Goal: Information Seeking & Learning: Learn about a topic

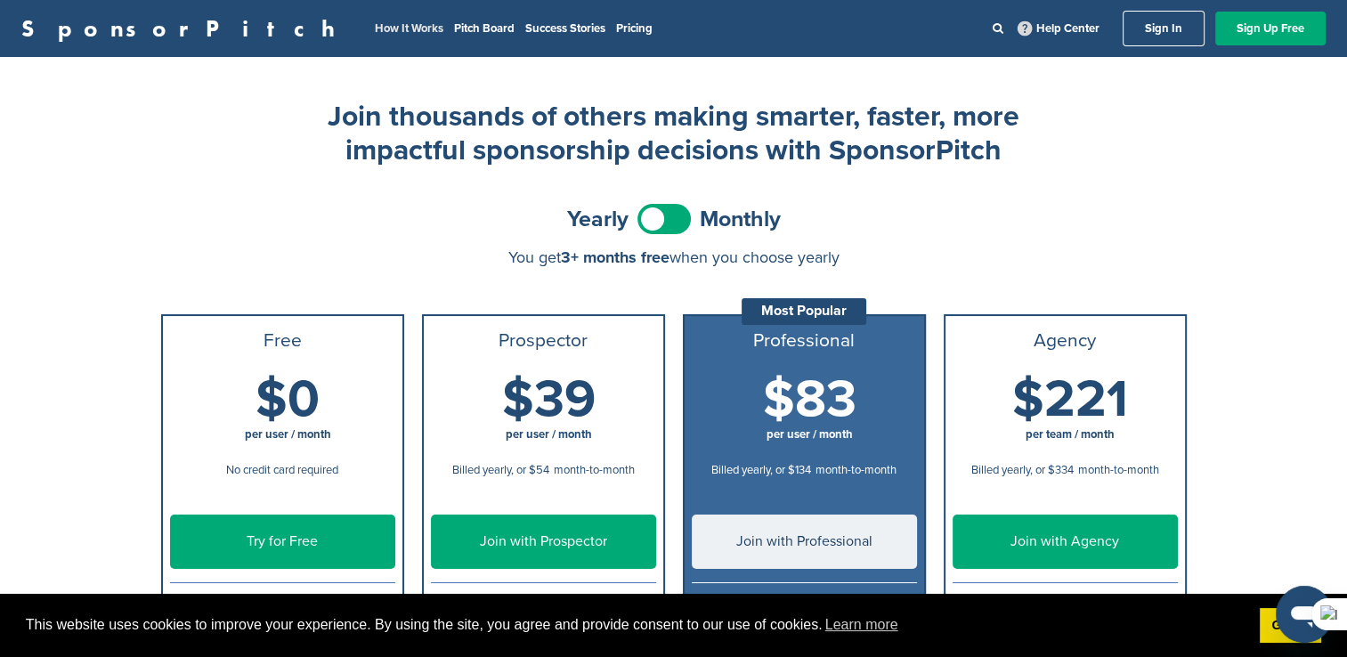
click at [375, 29] on link "How It Works" at bounding box center [409, 28] width 69 height 14
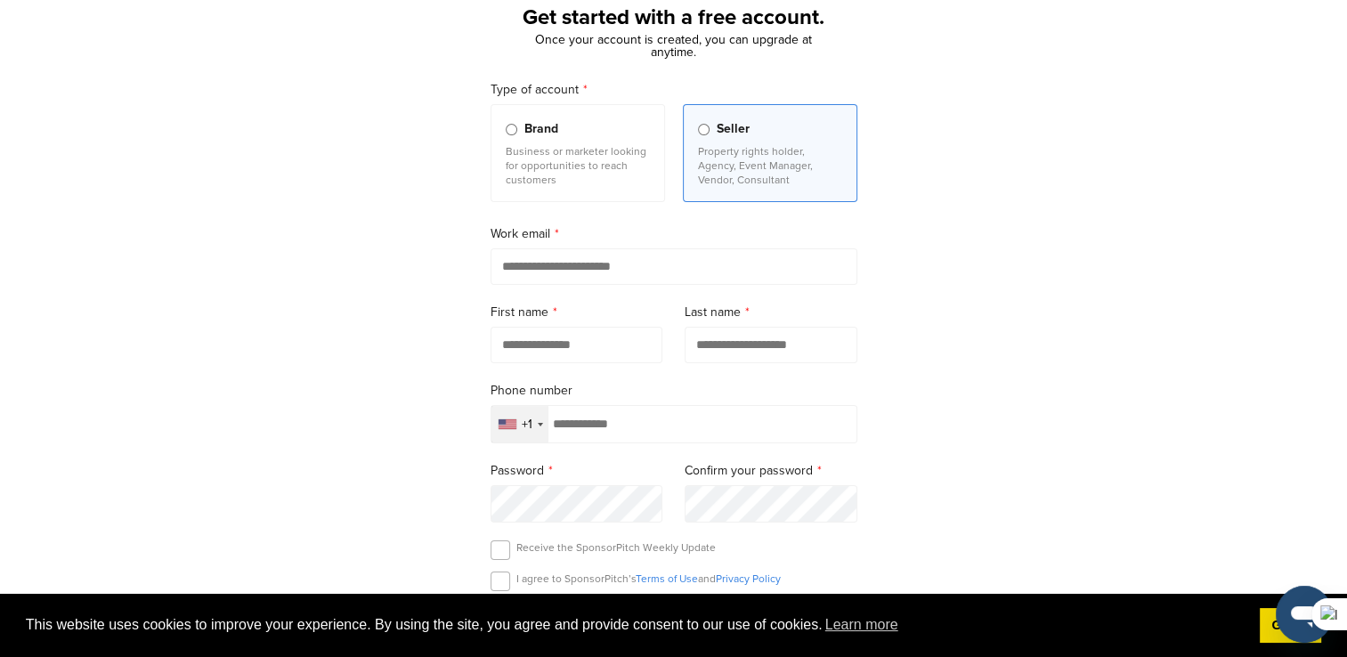
scroll to position [89, 0]
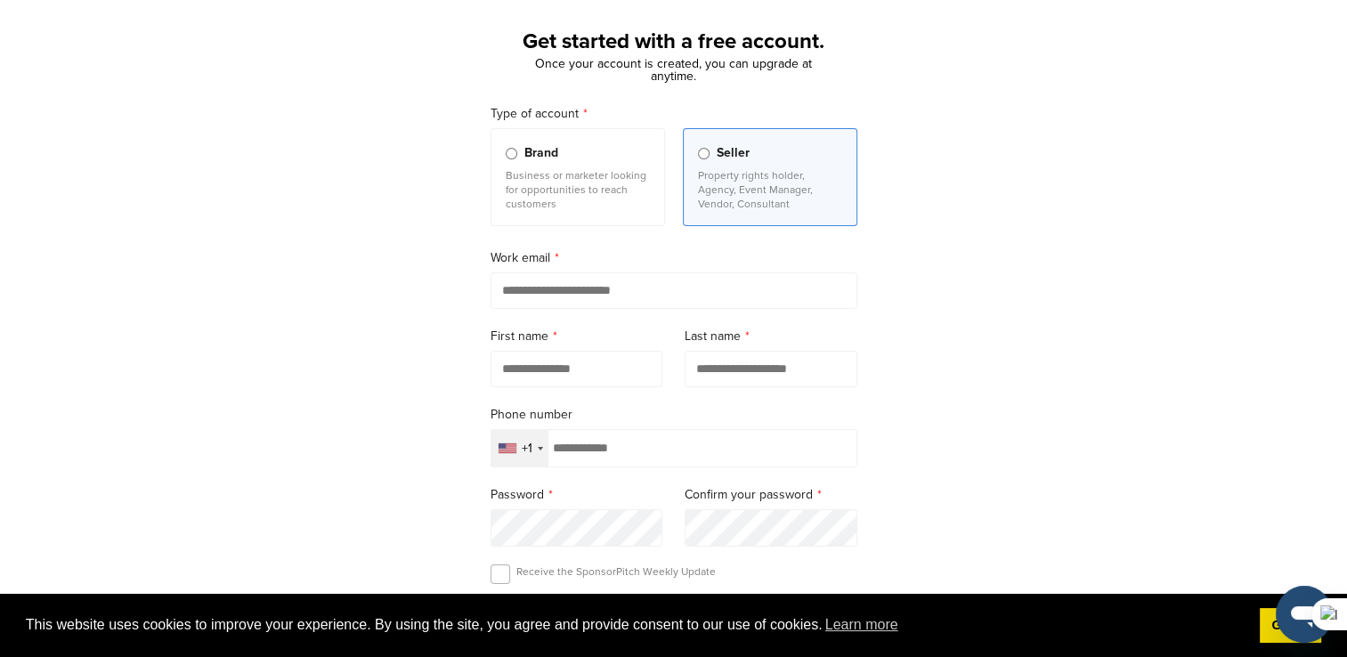
click at [533, 456] on div "+1" at bounding box center [520, 448] width 57 height 37
click at [911, 409] on div "Get started with a free account. Once your account is created, you can upgrade …" at bounding box center [673, 402] width 1347 height 826
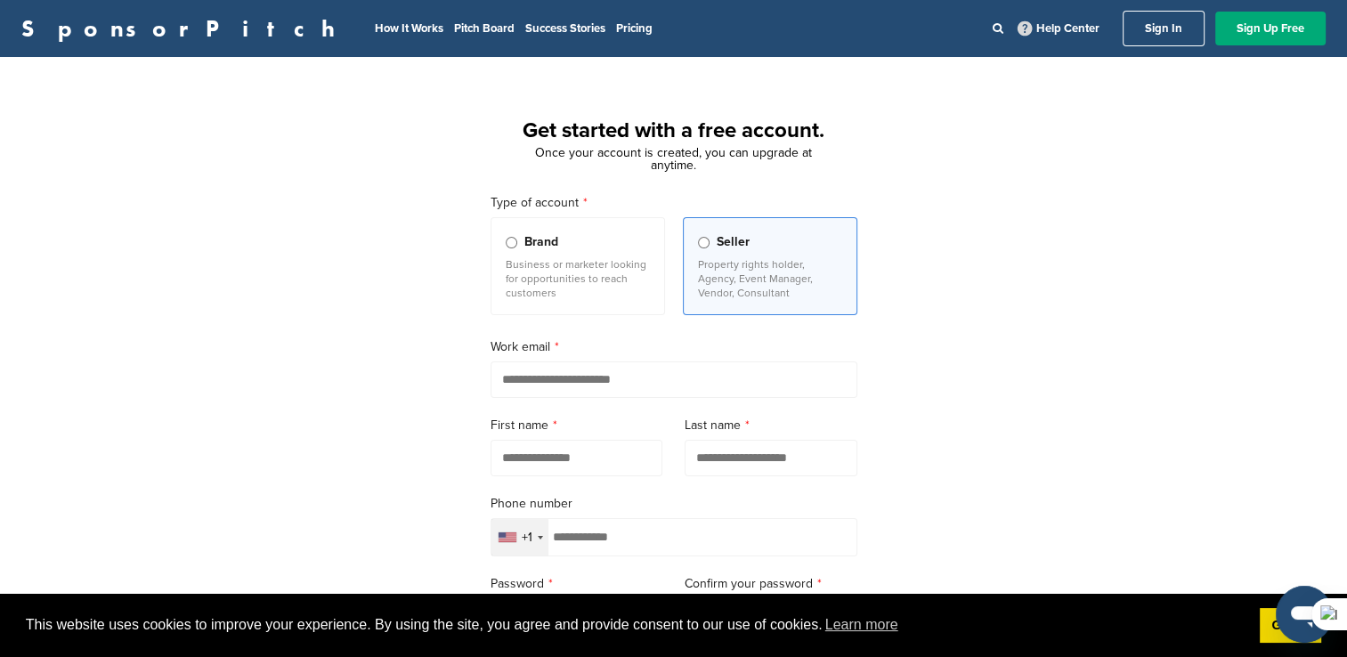
scroll to position [178, 0]
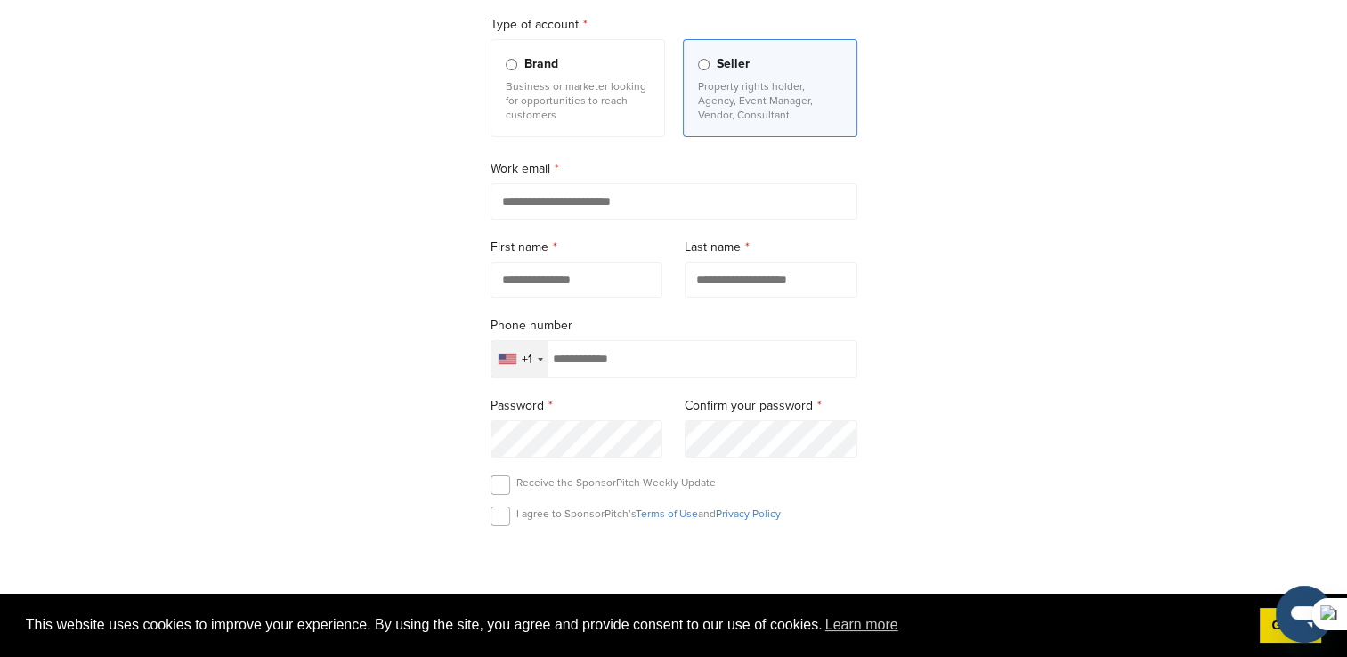
click at [623, 204] on input "email" at bounding box center [674, 201] width 367 height 37
click at [994, 301] on div "Get started with a free account. Once your account is created, you can upgrade …" at bounding box center [673, 313] width 1347 height 826
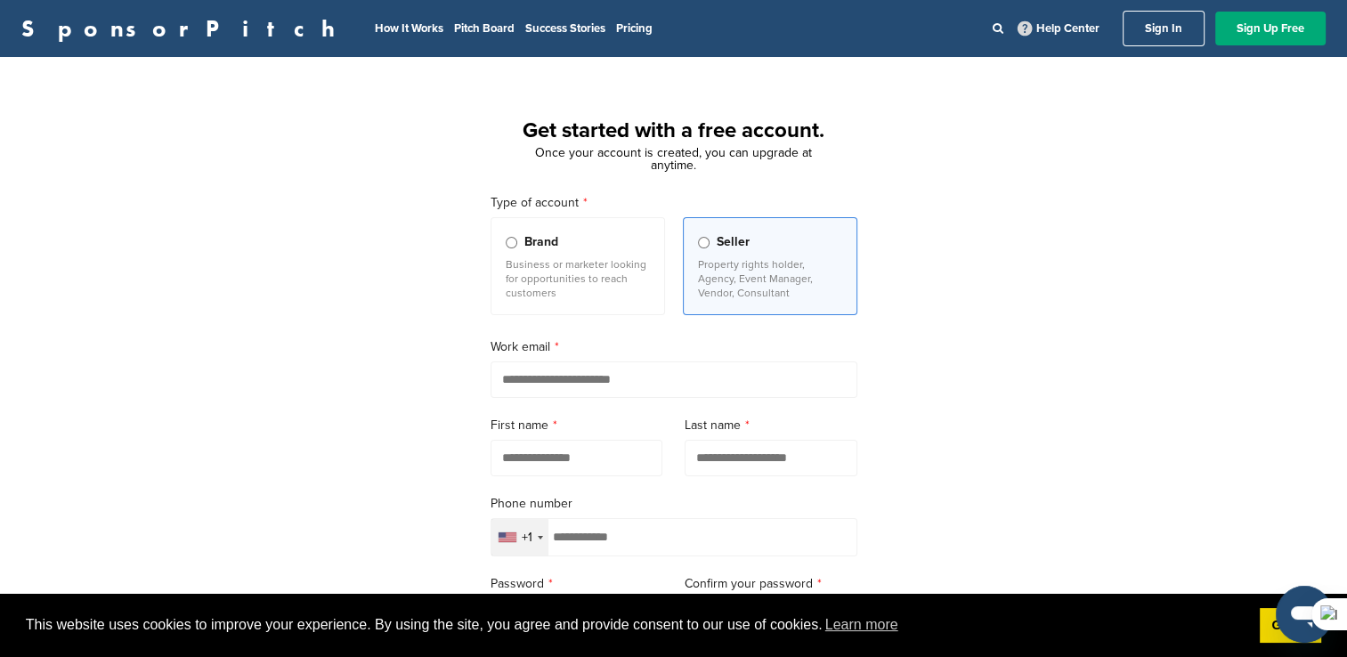
scroll to position [0, 0]
click at [525, 23] on link "Success Stories" at bounding box center [565, 28] width 80 height 14
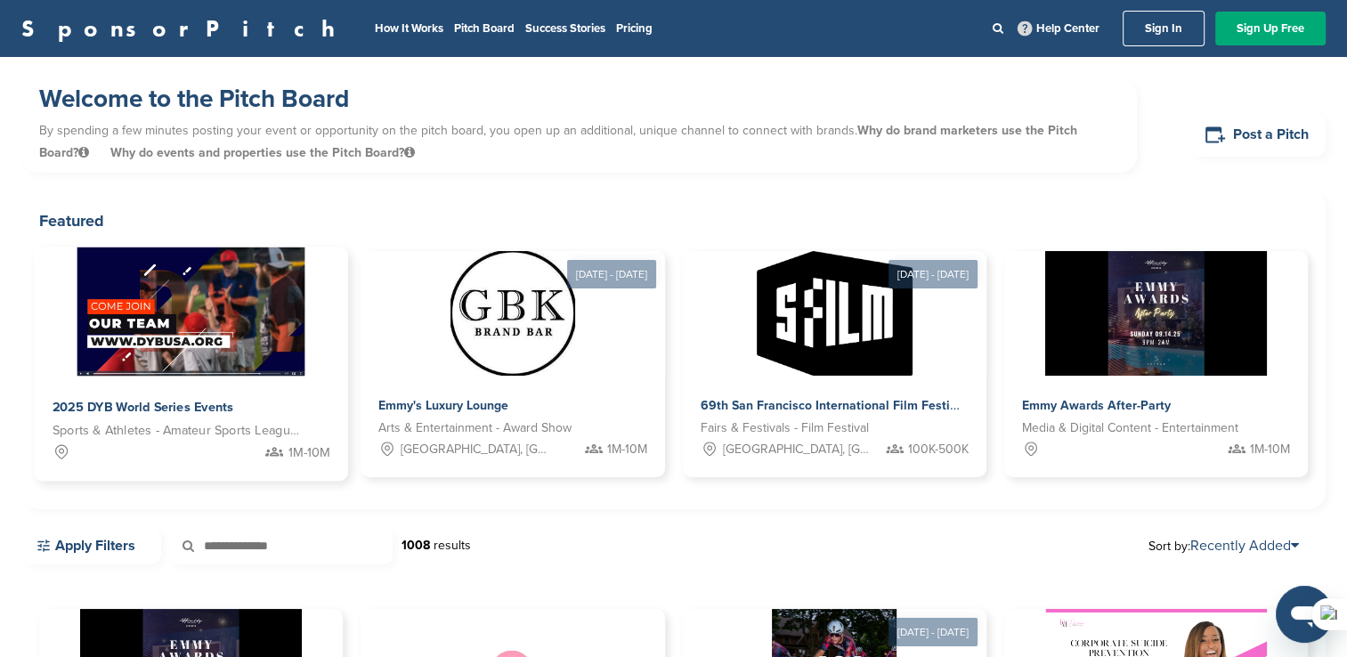
click at [321, 322] on div at bounding box center [191, 312] width 314 height 129
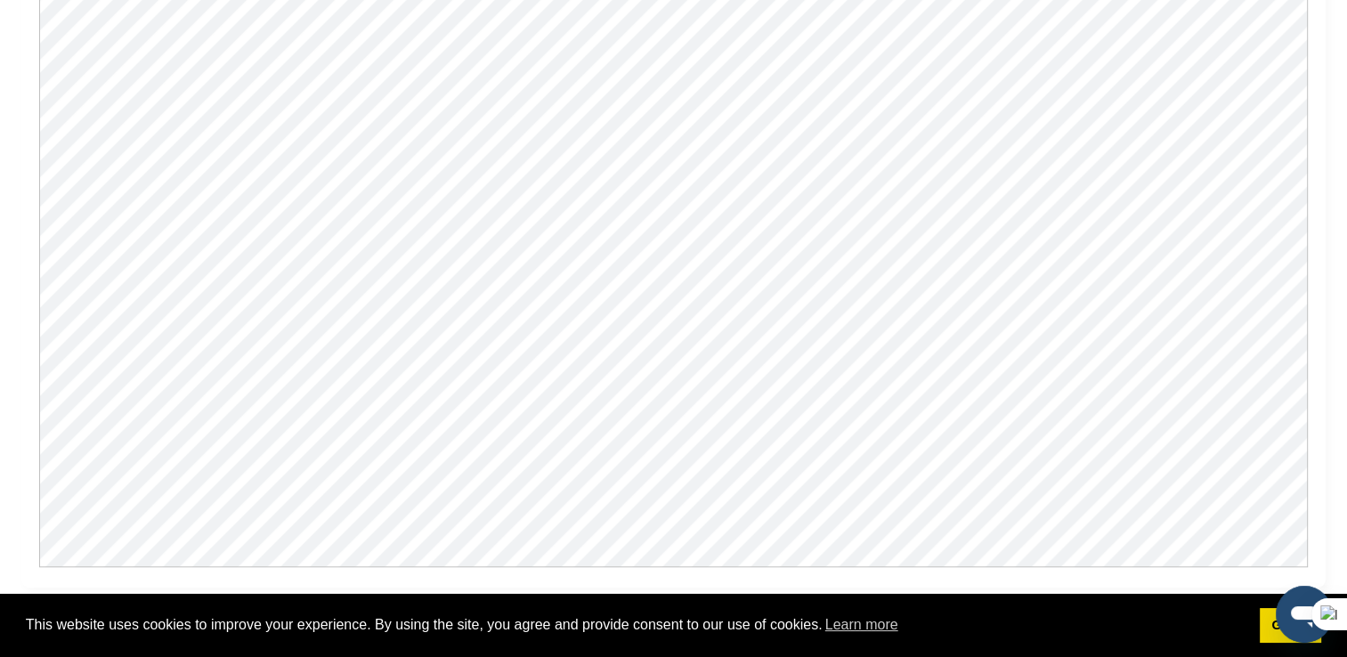
scroll to position [1870, 0]
